Goal: Complete application form

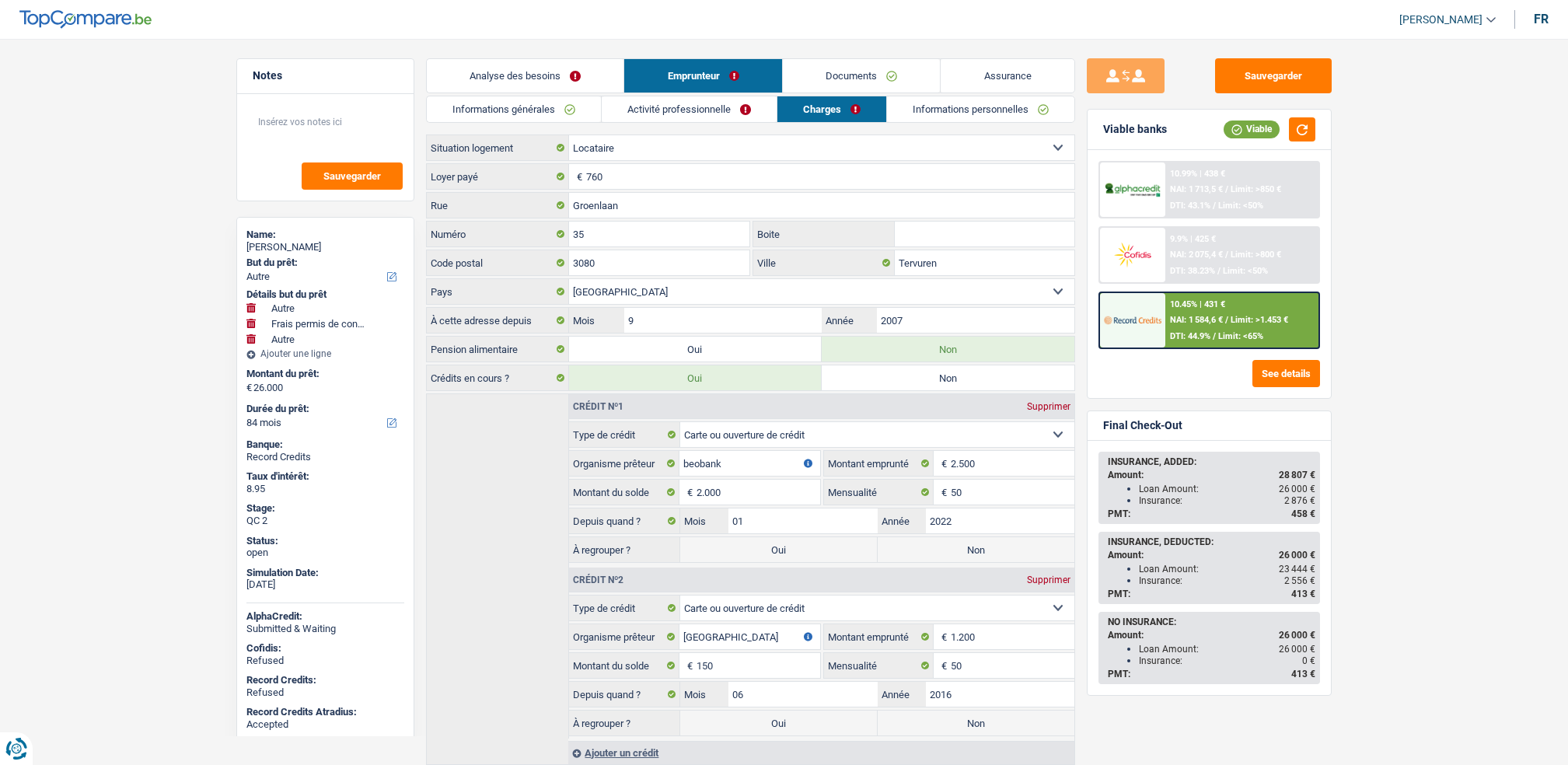
select select "other"
select select "drivingLicense"
select select "other"
select select "84"
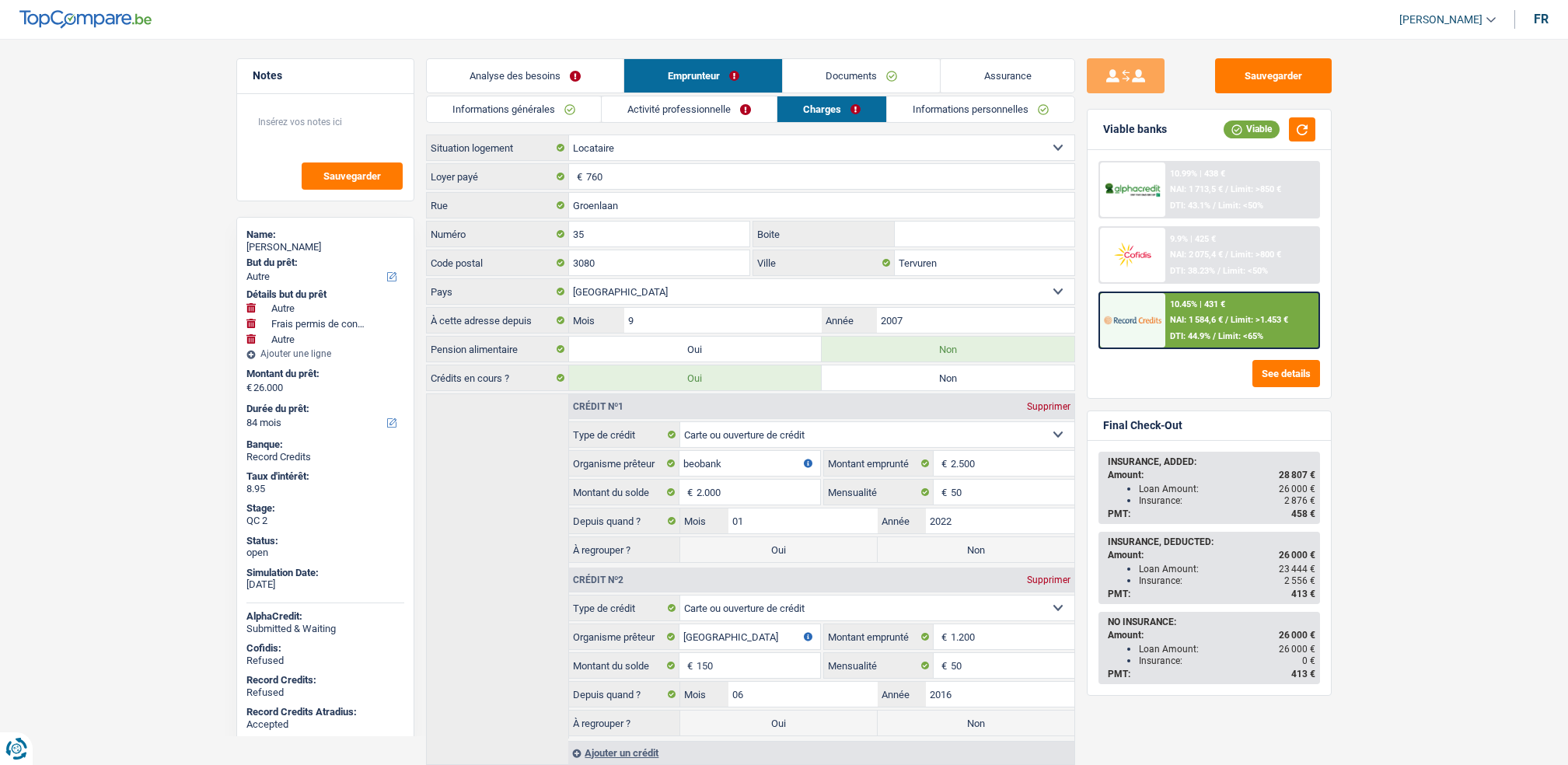
select select "rents"
select select "BE"
select select "cardOrCredit"
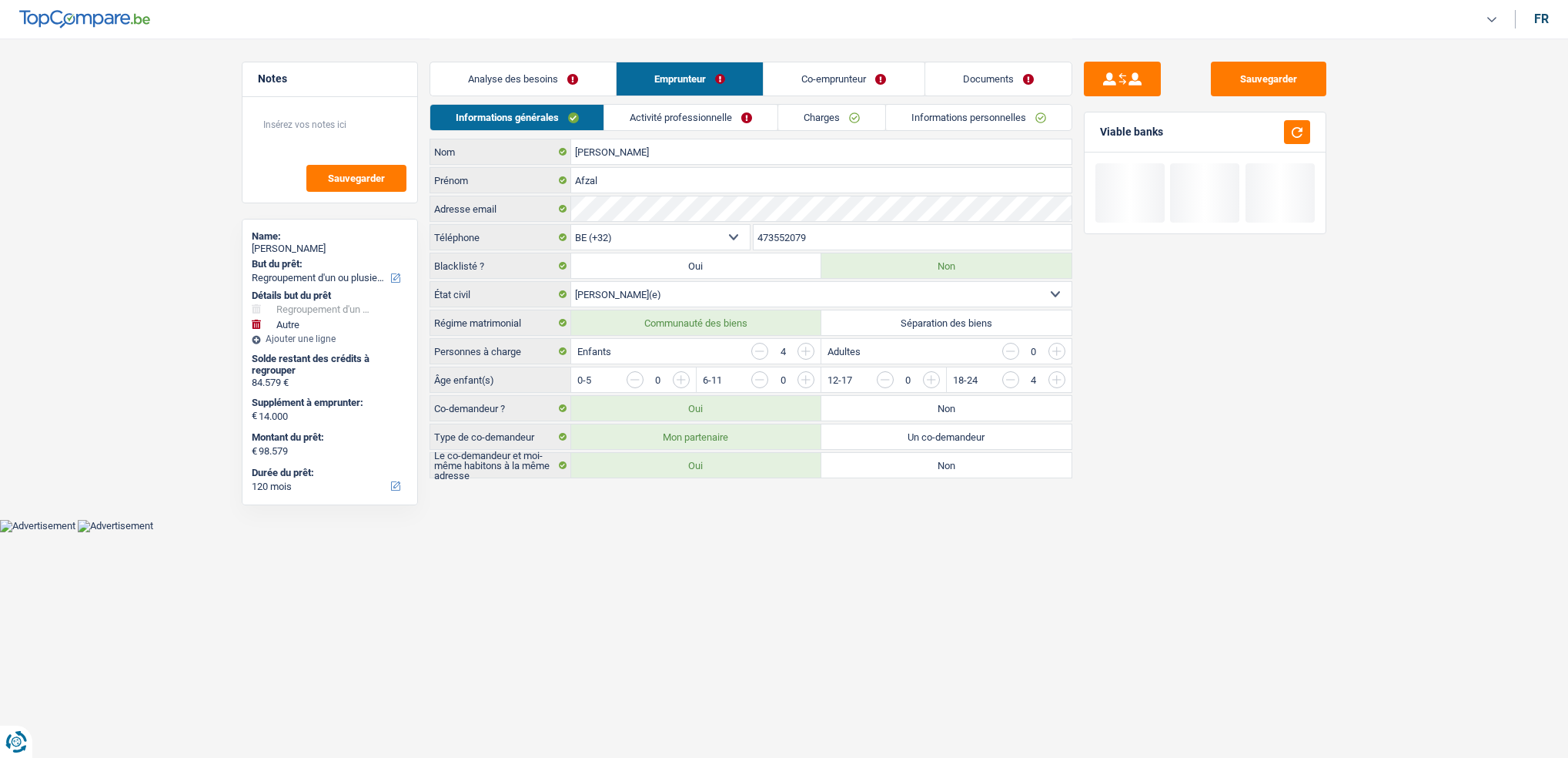
select select "refinancing"
select select "other"
select select "120"
select select "32"
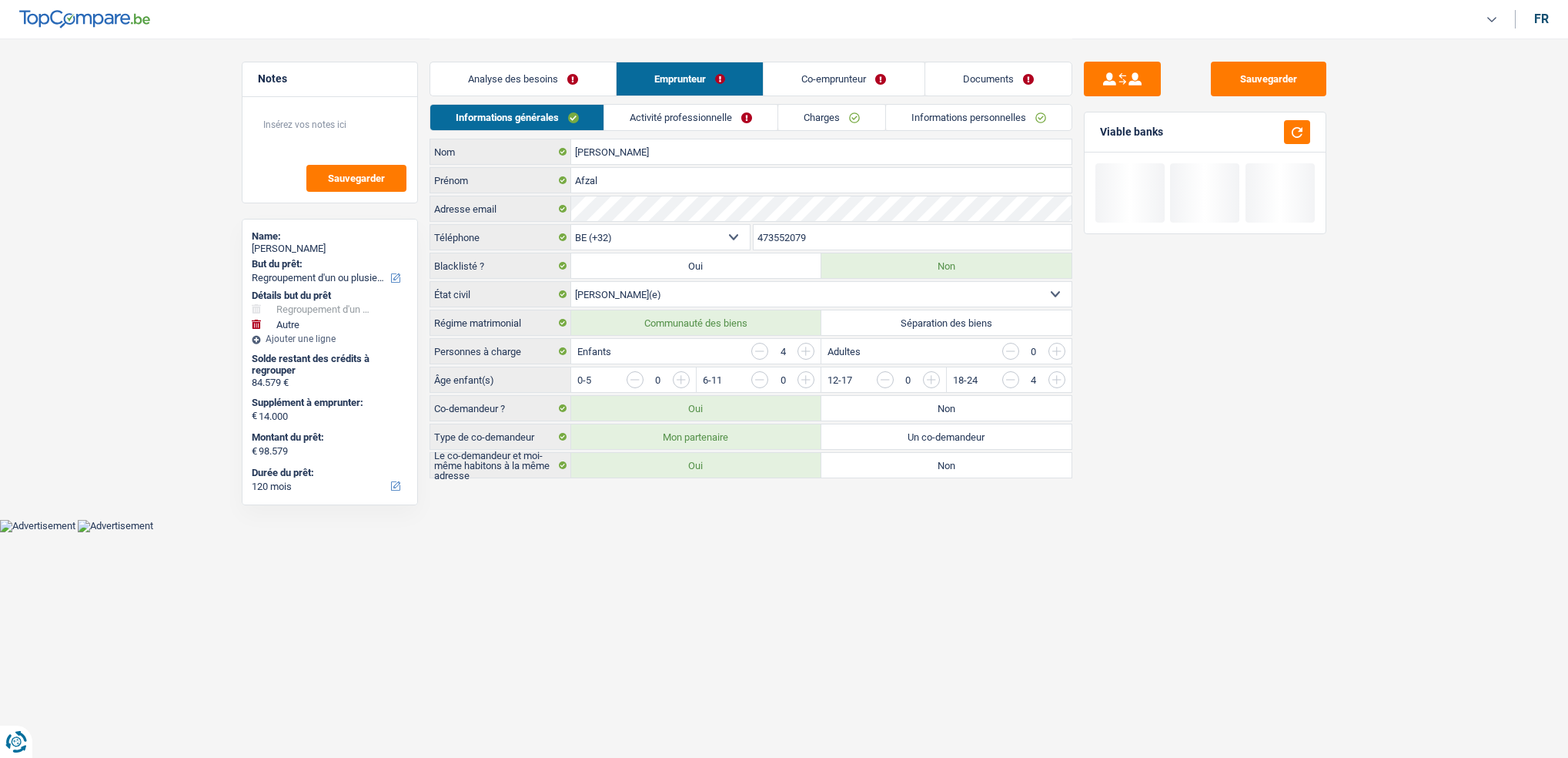
select select "married"
select select "worker"
select select "netSalary"
select select "mealVouchers"
select select "familyAllowances"
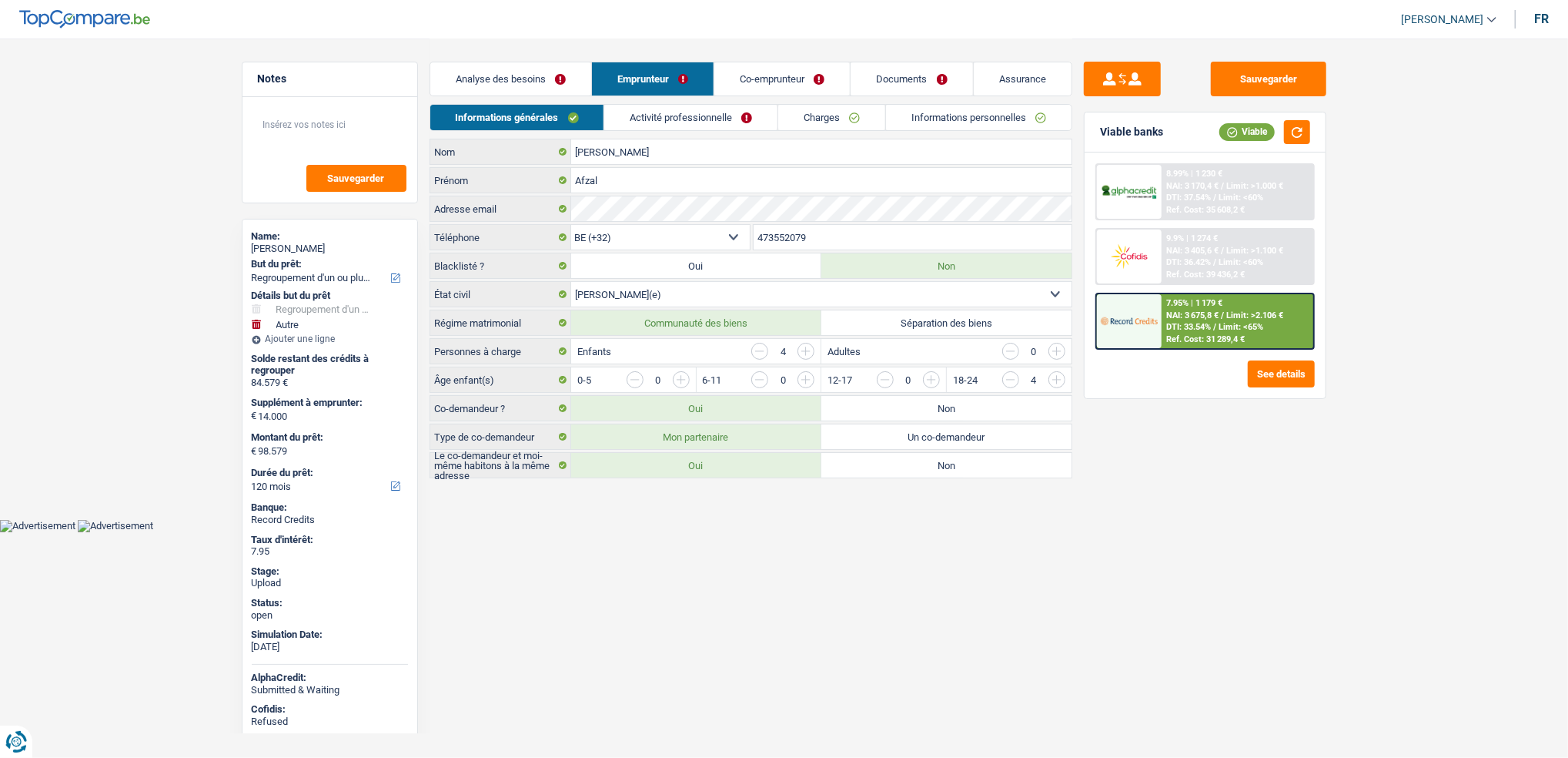
click at [703, 112] on link "Activité professionnelle" at bounding box center [690, 117] width 173 height 25
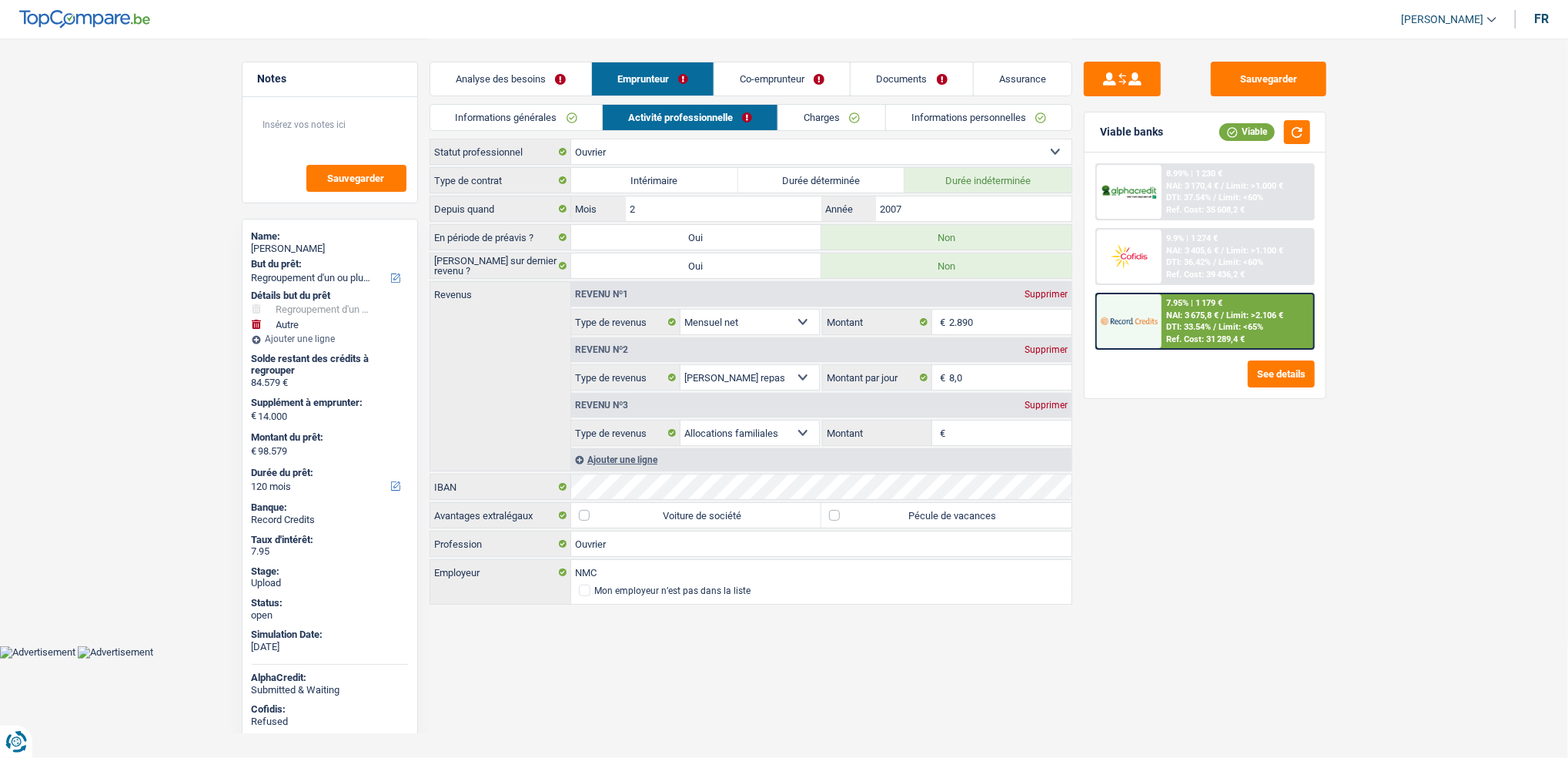
click at [774, 85] on link "Co-emprunteur" at bounding box center [782, 79] width 135 height 33
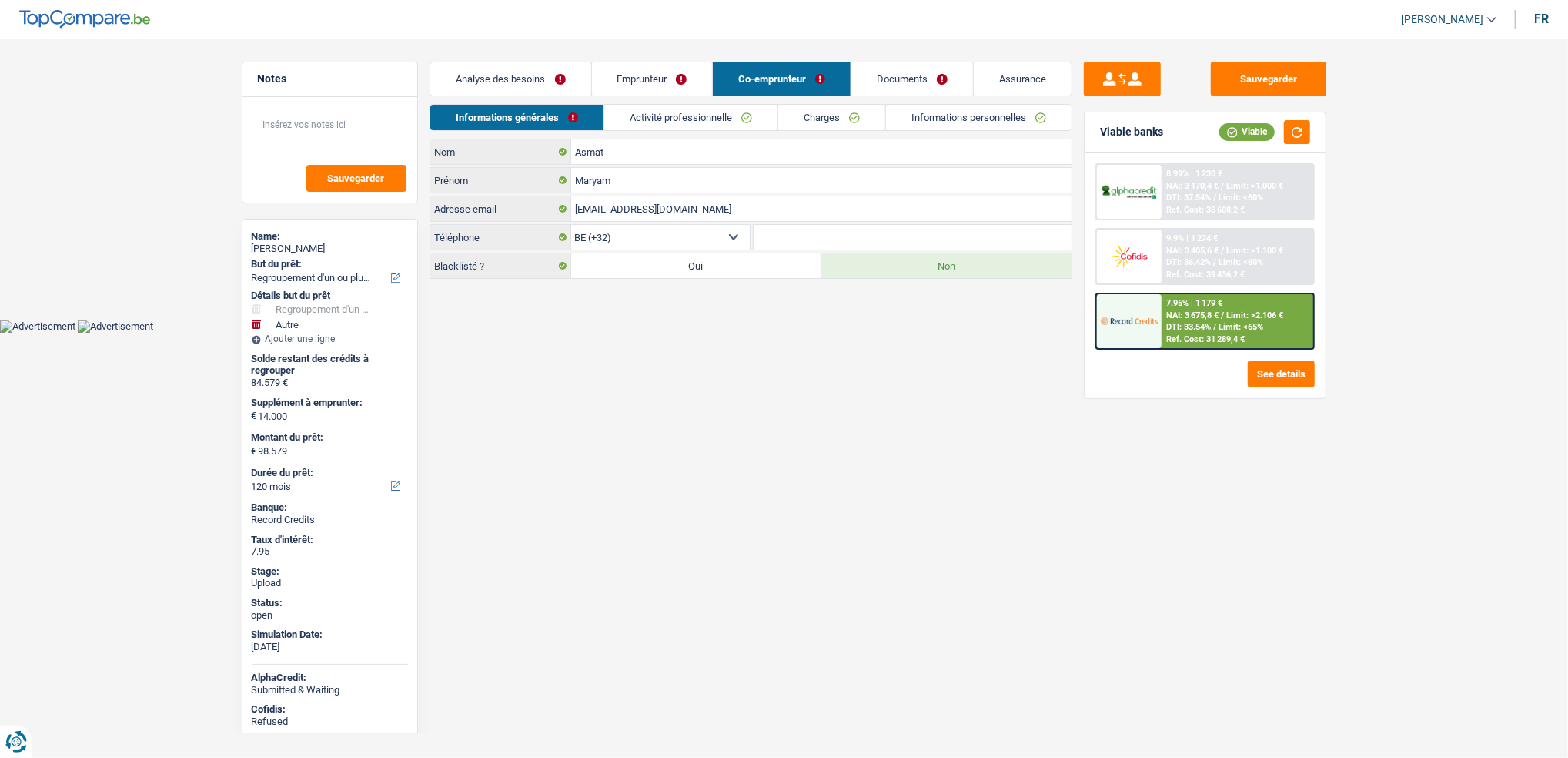
click at [714, 106] on link "Activité professionnelle" at bounding box center [690, 117] width 173 height 25
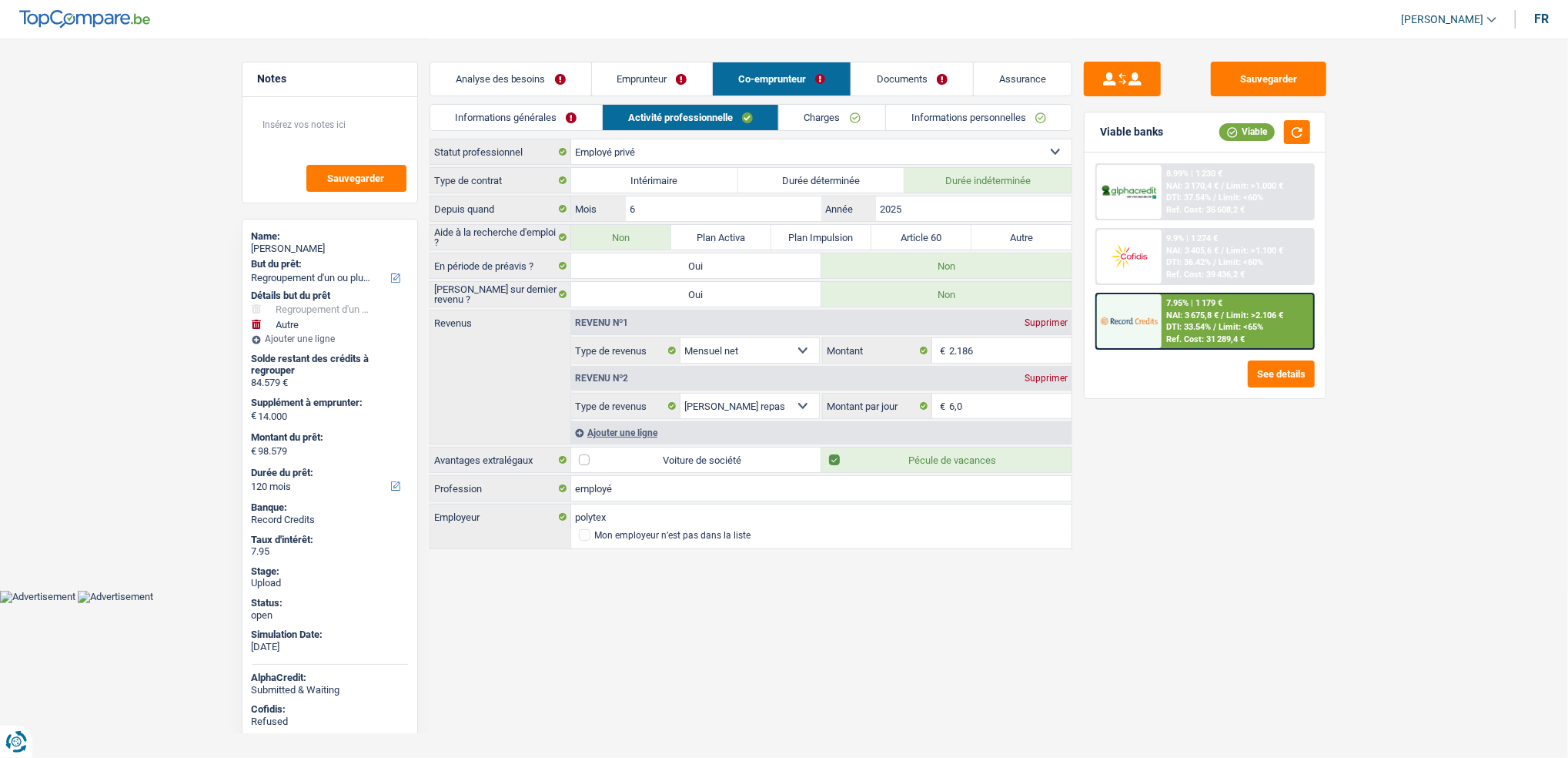
click at [658, 69] on link "Emprunteur" at bounding box center [652, 79] width 121 height 33
